Goal: Transaction & Acquisition: Purchase product/service

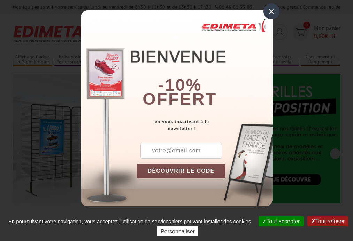
click at [280, 221] on button "Tout accepter" at bounding box center [280, 222] width 45 height 10
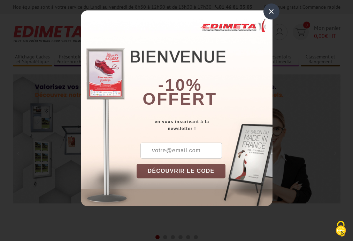
click at [271, 11] on div "×" at bounding box center [271, 11] width 16 height 16
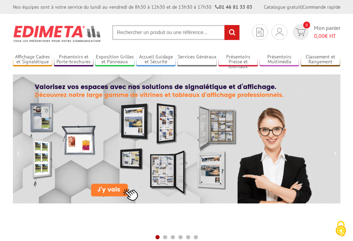
click at [0, 0] on div "Nos équipes sont à votre service du lundi au vendredi de 8h30 à 12h30 et de 13h…" at bounding box center [176, 7] width 353 height 14
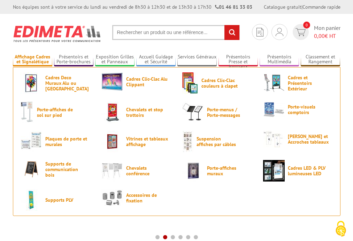
click at [32, 60] on link "Affichage Cadres et Signalétique" at bounding box center [32, 59] width 39 height 11
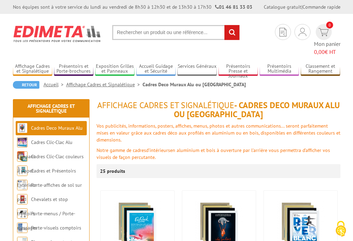
scroll to position [135, 0]
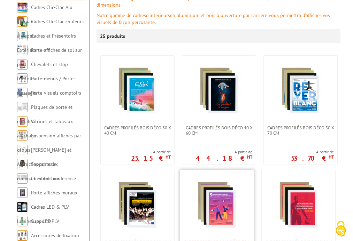
click at [216, 240] on span "Cadres Profilés Bois Déco 70 x 100 cm" at bounding box center [217, 245] width 67 height 10
